Goal: Task Accomplishment & Management: Manage account settings

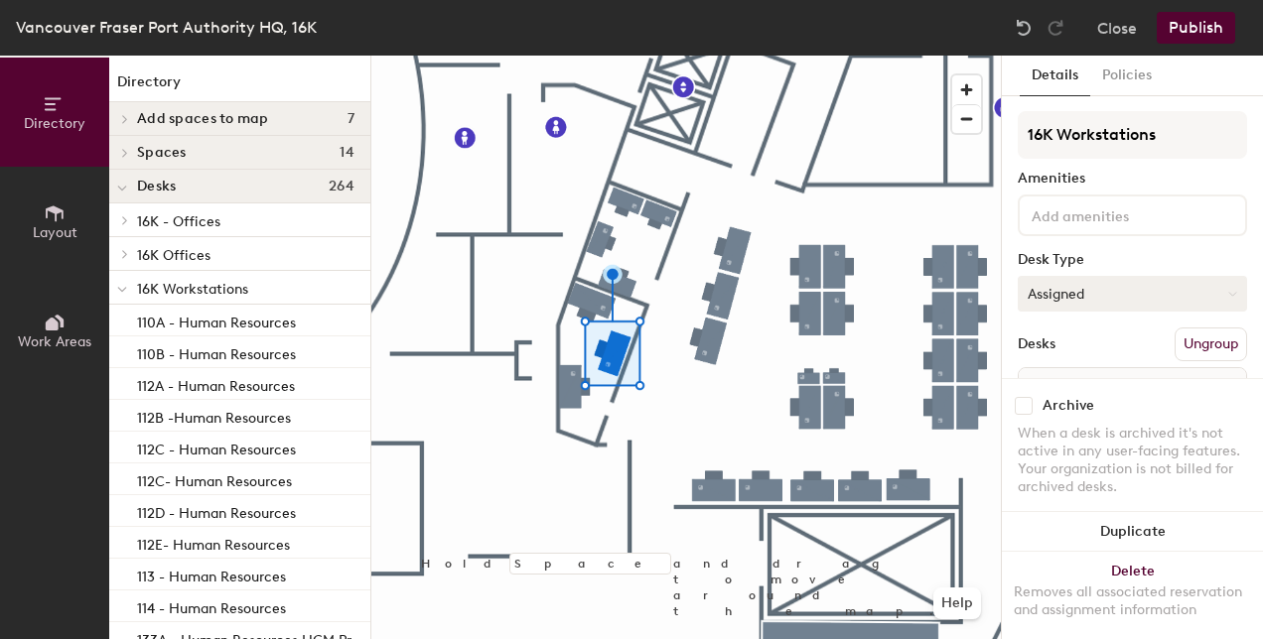
click at [1191, 288] on button "Assigned" at bounding box center [1131, 294] width 229 height 36
click at [1077, 415] on div "Hoteled" at bounding box center [1117, 415] width 199 height 30
click at [1216, 37] on button "Publish" at bounding box center [1195, 28] width 78 height 32
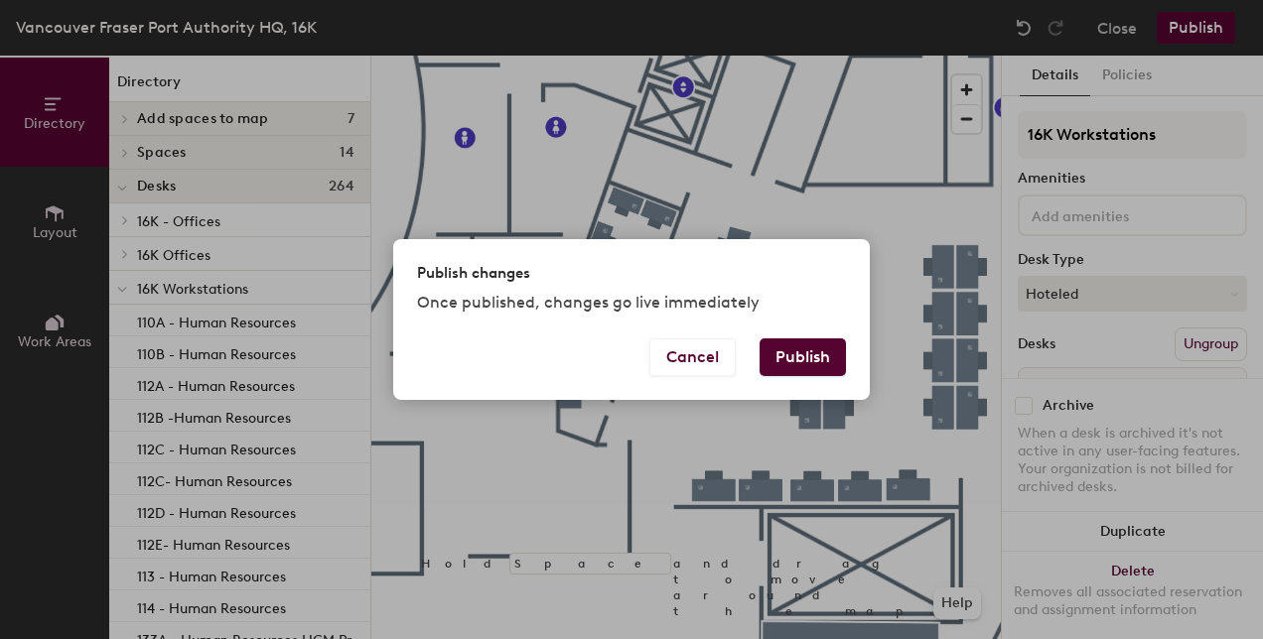
click at [838, 357] on button "Publish" at bounding box center [802, 357] width 86 height 38
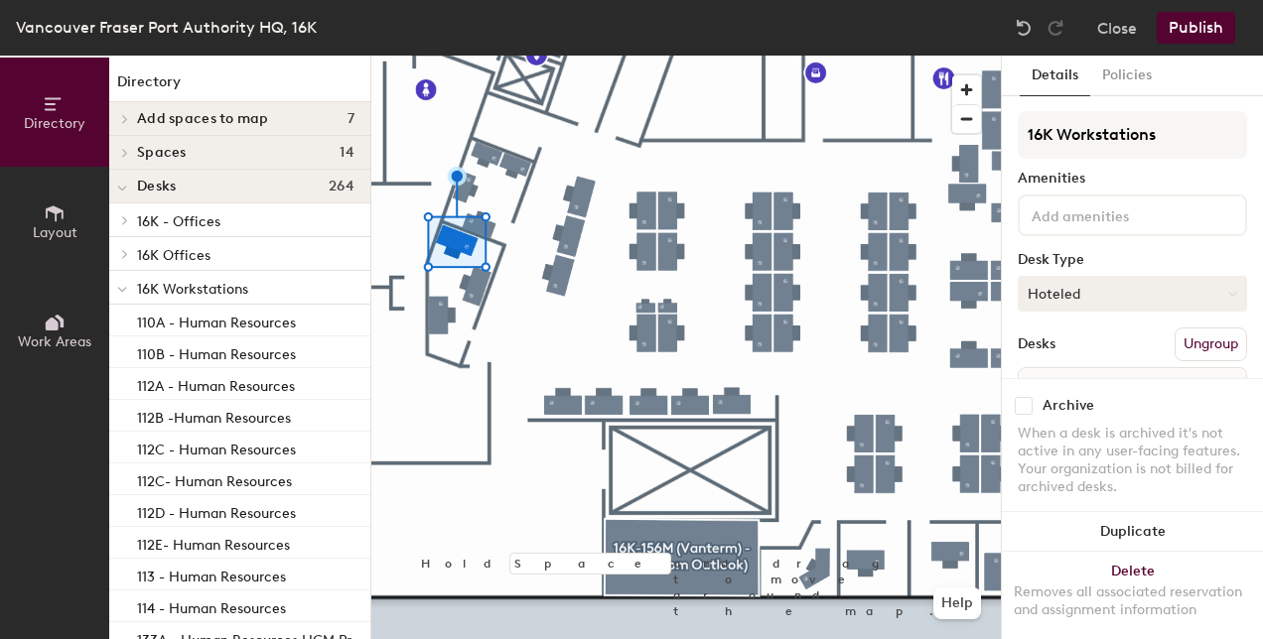
click at [1173, 288] on button "Hoteled" at bounding box center [1131, 294] width 229 height 36
click at [1121, 352] on div "Assigned" at bounding box center [1117, 355] width 199 height 30
click at [1186, 32] on button "Publish" at bounding box center [1195, 28] width 78 height 32
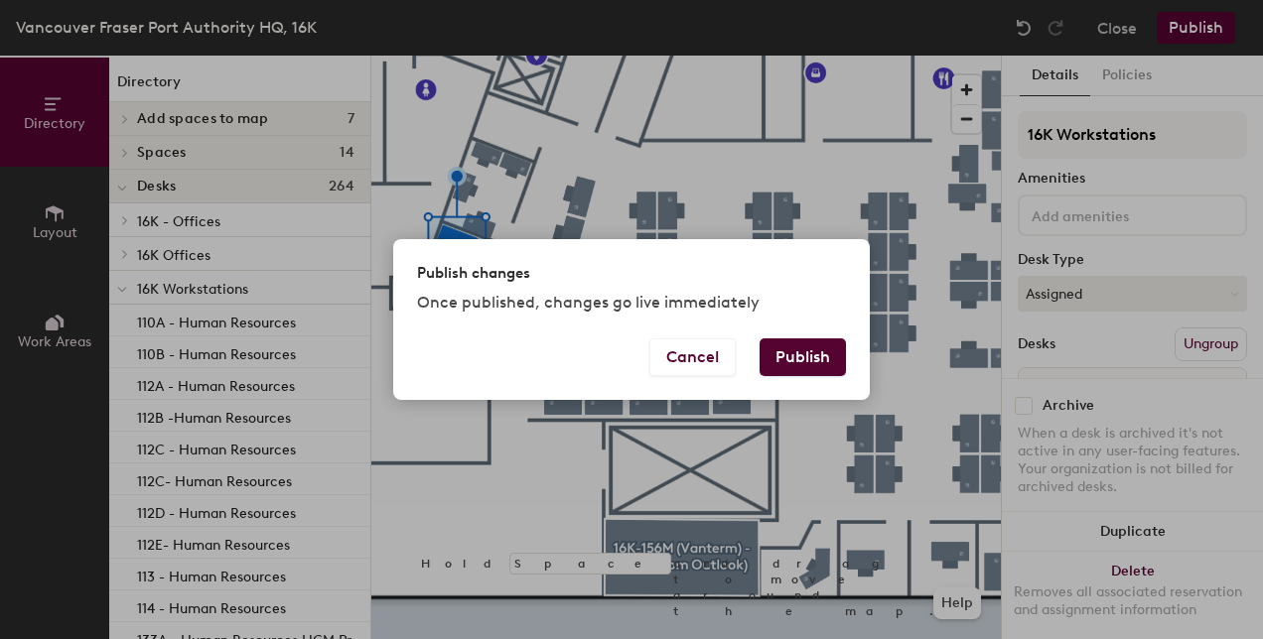
click at [817, 357] on button "Publish" at bounding box center [802, 357] width 86 height 38
